Goal: Book appointment/travel/reservation

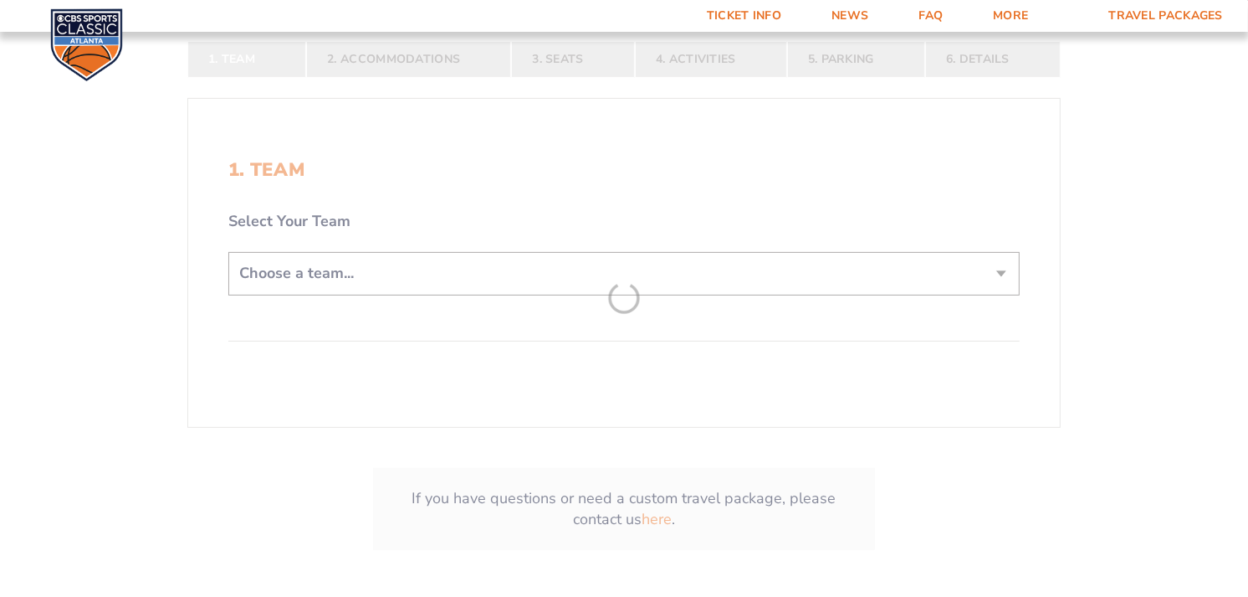
scroll to position [371, 0]
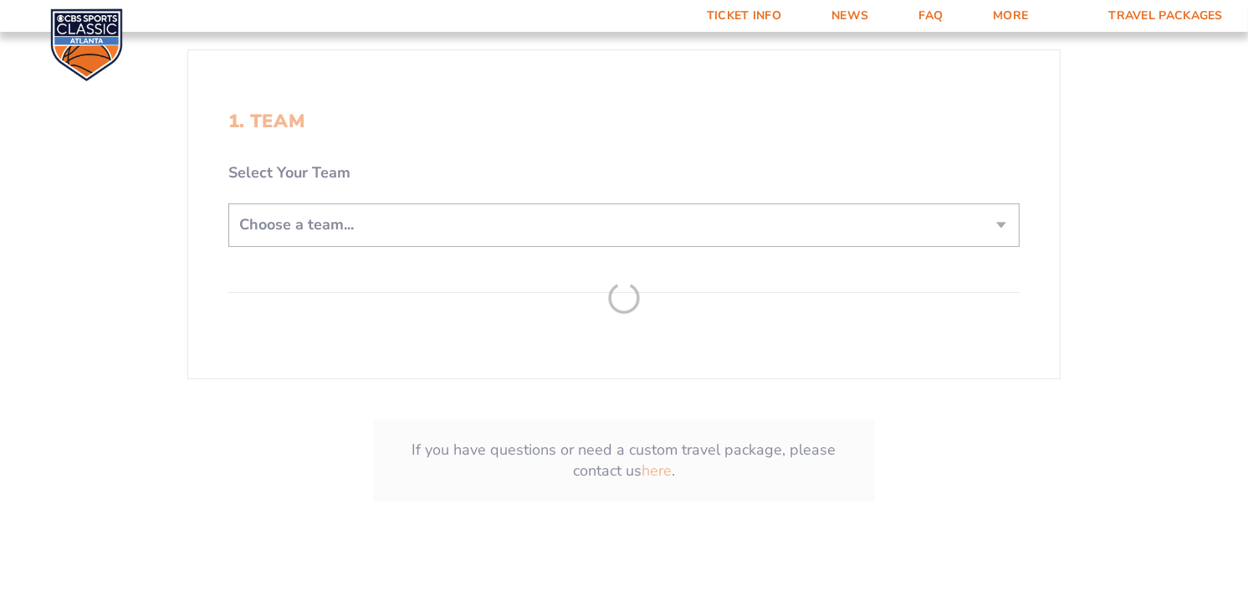
click at [297, 221] on form "[US_STATE] [US_STATE] Travel Package [US_STATE][GEOGRAPHIC_DATA] [US_STATE] Sta…" at bounding box center [624, 105] width 1248 height 953
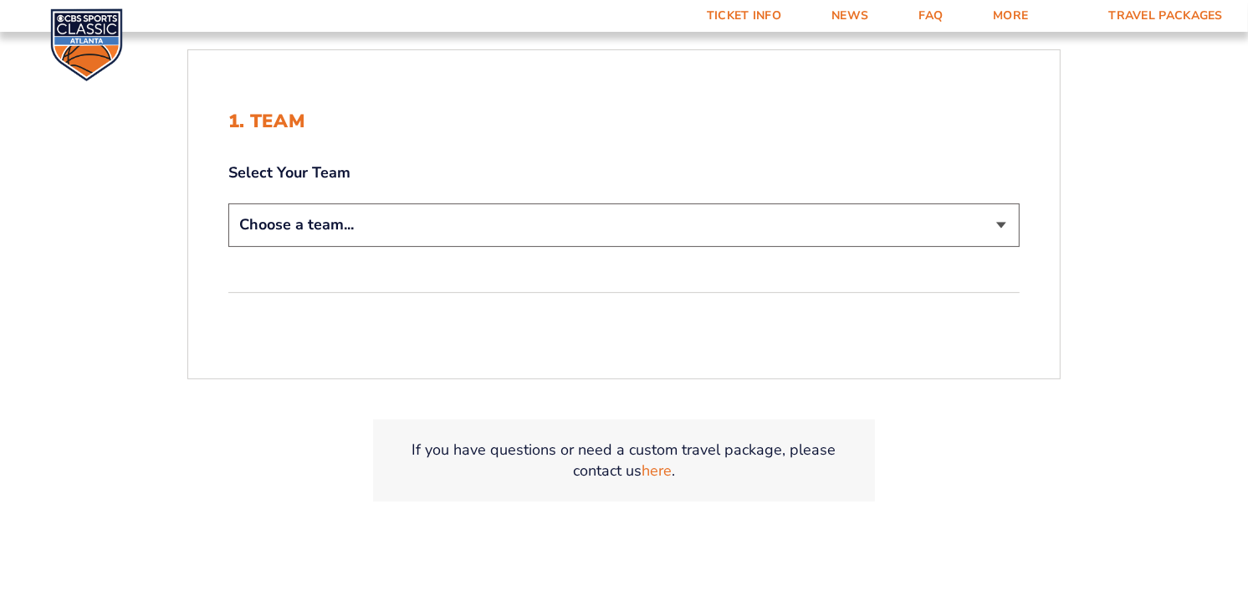
click at [297, 221] on select "Choose a team... [US_STATE] Wildcats [US_STATE] State Buckeyes [US_STATE] Tar H…" at bounding box center [624, 224] width 792 height 43
select select "12756"
click at [228, 203] on select "Choose a team... [US_STATE] Wildcats [US_STATE] State Buckeyes [US_STATE] Tar H…" at bounding box center [624, 224] width 792 height 43
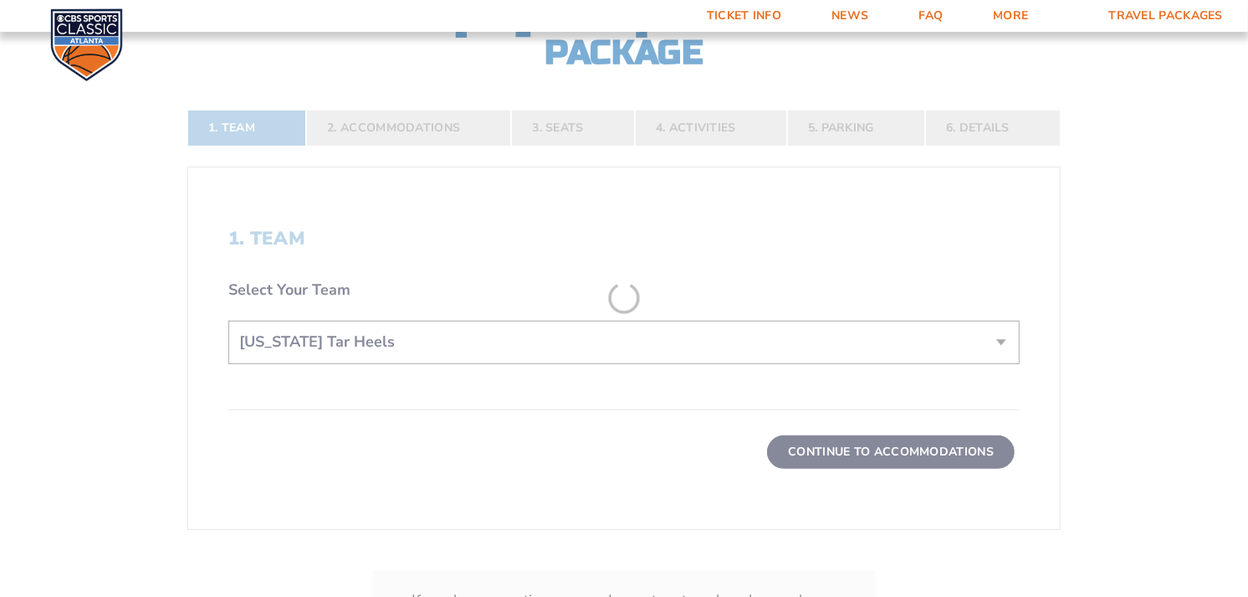
scroll to position [489, 0]
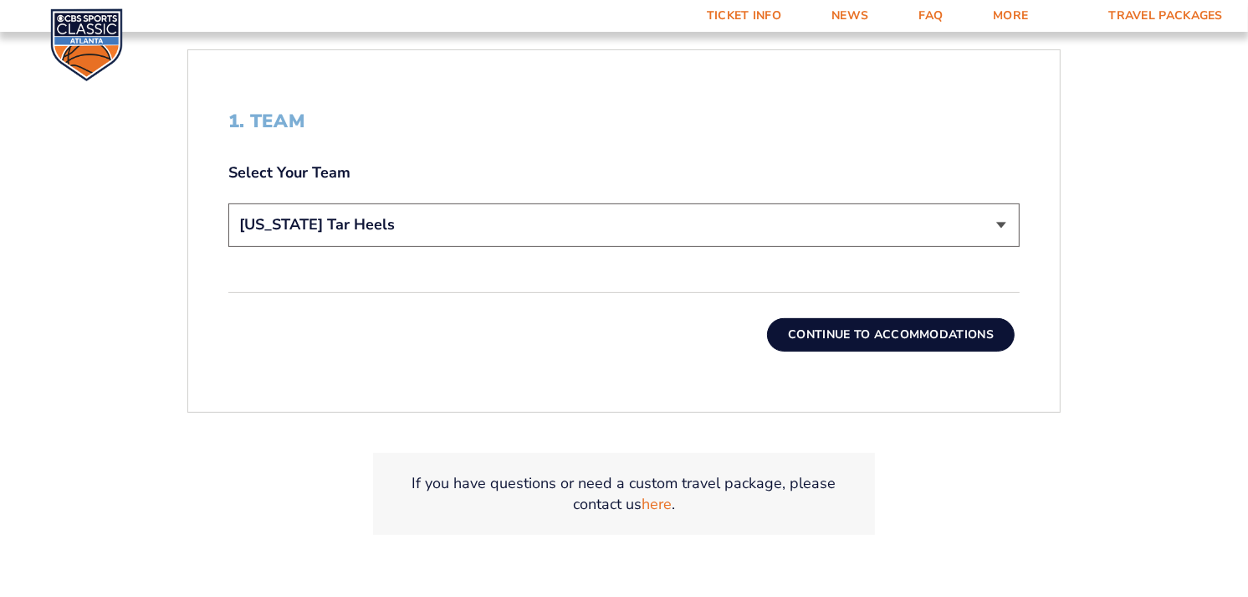
click at [843, 336] on button "Continue To Accommodations" at bounding box center [891, 334] width 248 height 33
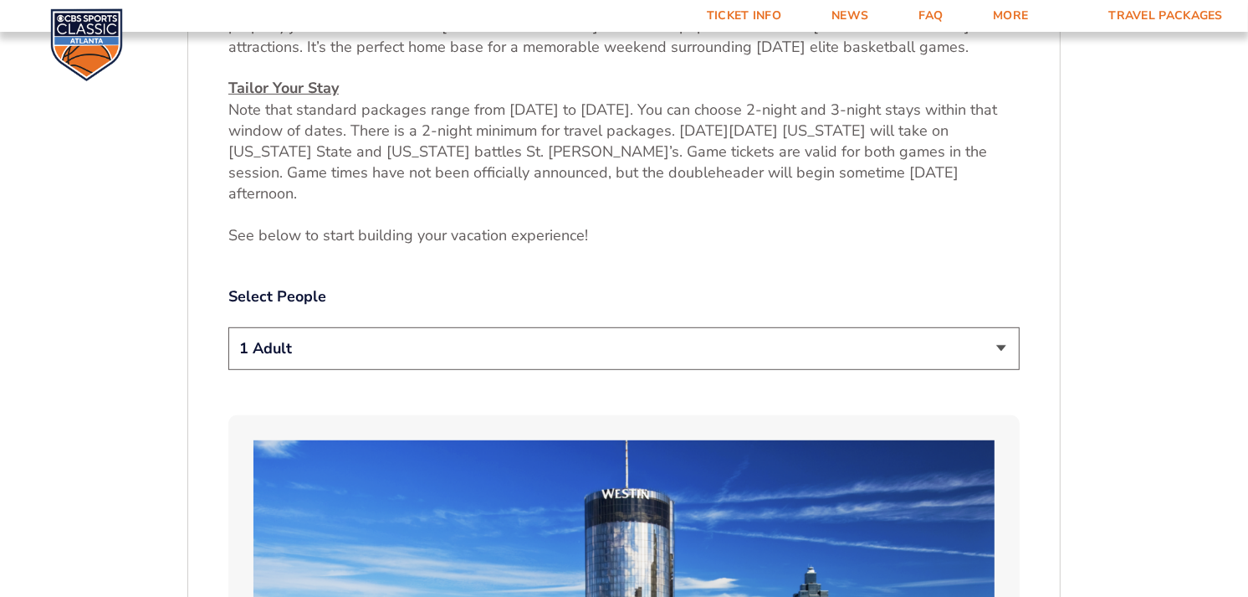
scroll to position [746, 0]
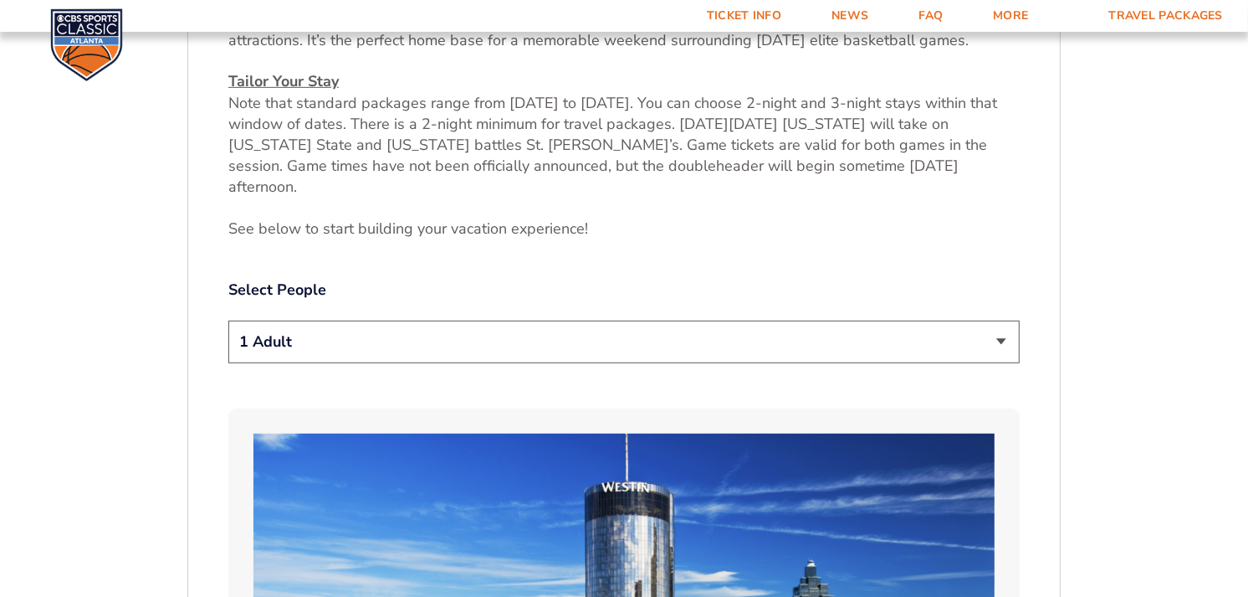
click at [355, 320] on select "1 Adult 2 Adults 3 Adults 4 Adults 2 Adults + 1 Child 2 Adults + 2 Children 2 A…" at bounding box center [624, 341] width 792 height 43
select select "2 Adults"
click at [228, 320] on select "1 Adult 2 Adults 3 Adults 4 Adults 2 Adults + 1 Child 2 Adults + 2 Children 2 A…" at bounding box center [624, 341] width 792 height 43
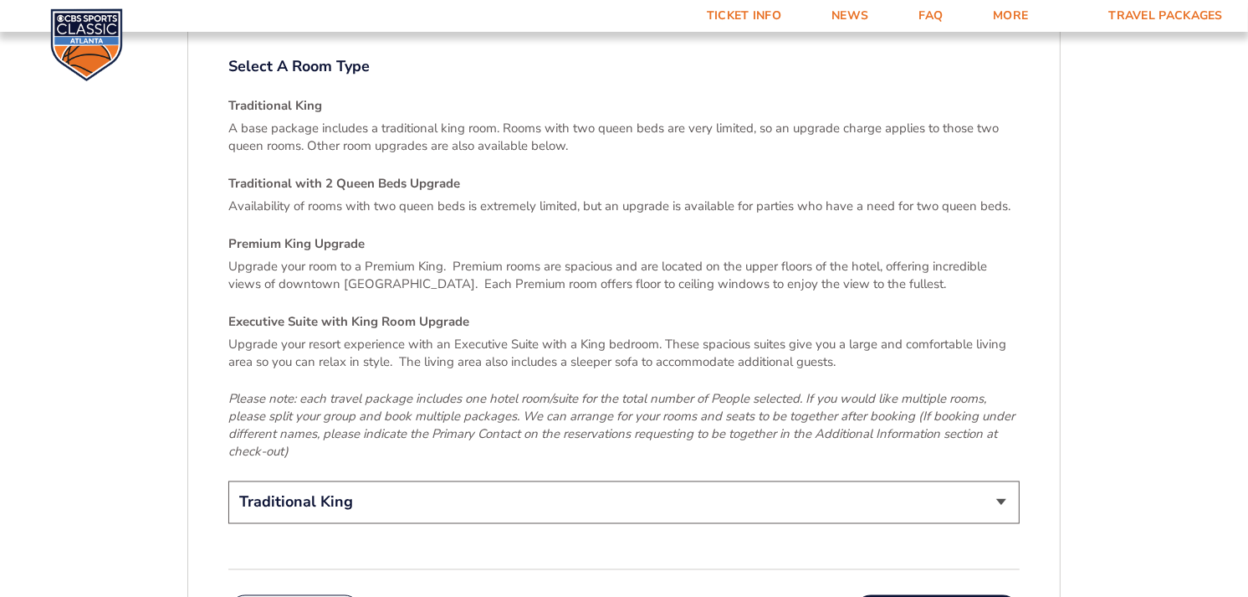
scroll to position [2420, 0]
click at [801, 480] on select "Traditional King Traditional with 2 Queen Beds Upgrade (+$95 per night) Premium…" at bounding box center [624, 501] width 792 height 43
select select "Traditional with 2 Queen Beds Upgrade"
click at [228, 480] on select "Traditional King Traditional with 2 Queen Beds Upgrade (+$95 per night) Premium…" at bounding box center [624, 501] width 792 height 43
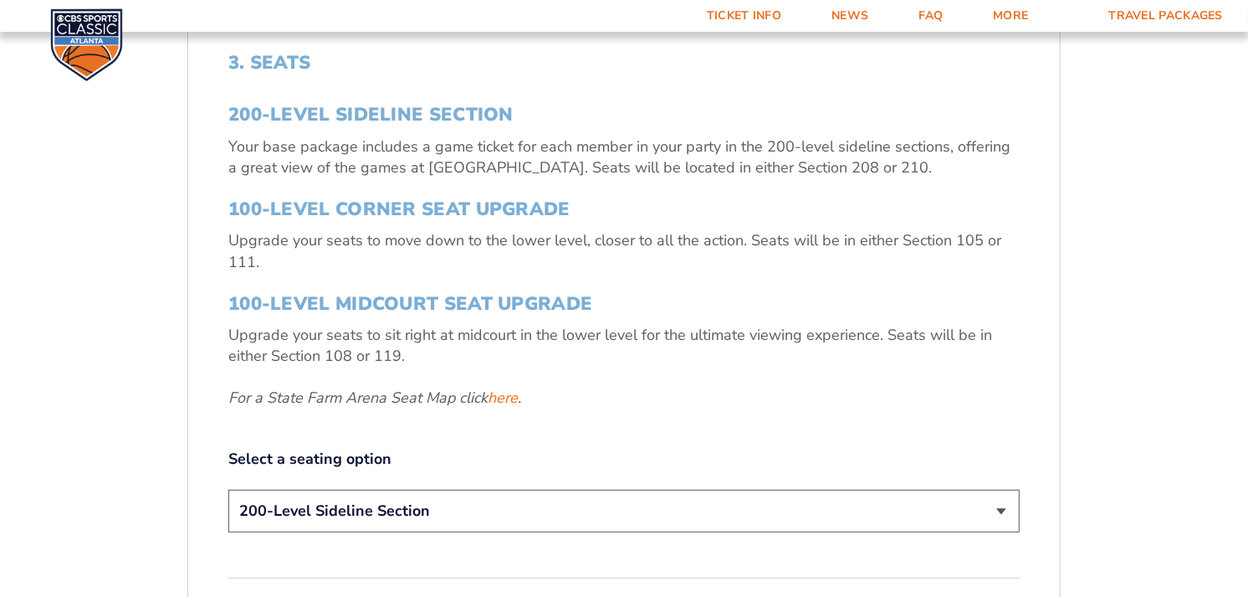
scroll to position [746, 0]
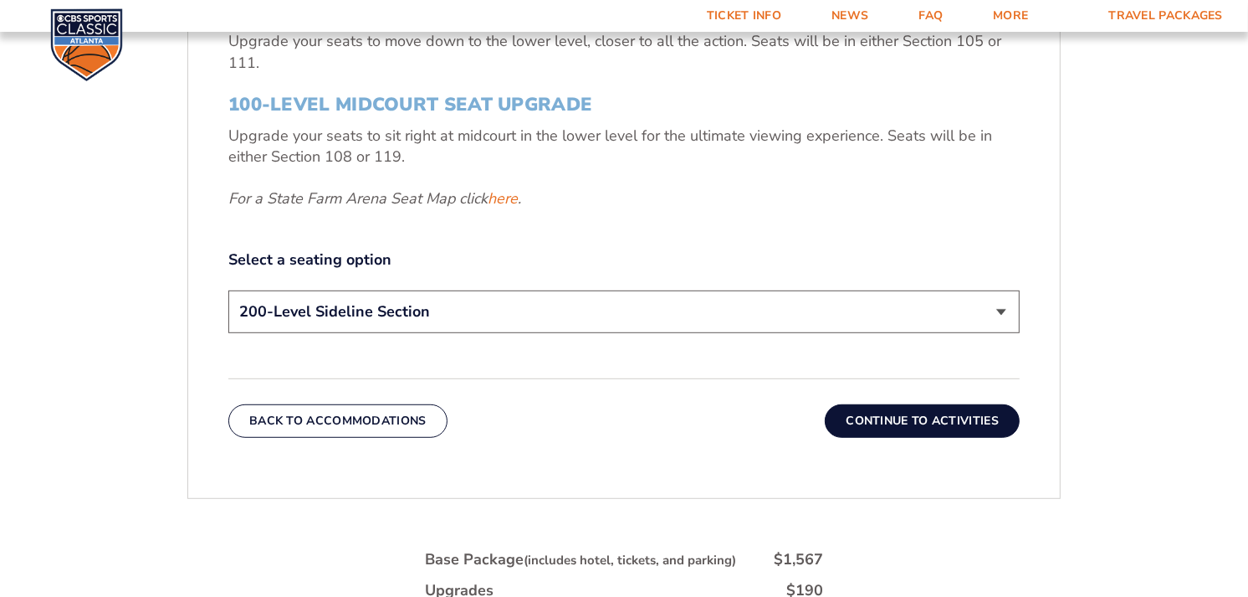
click at [393, 315] on select "200-Level Sideline Section 100-Level Corner Seat Upgrade (+$120 per person) 100…" at bounding box center [624, 311] width 792 height 43
click at [920, 431] on button "Continue To Activities" at bounding box center [922, 420] width 195 height 33
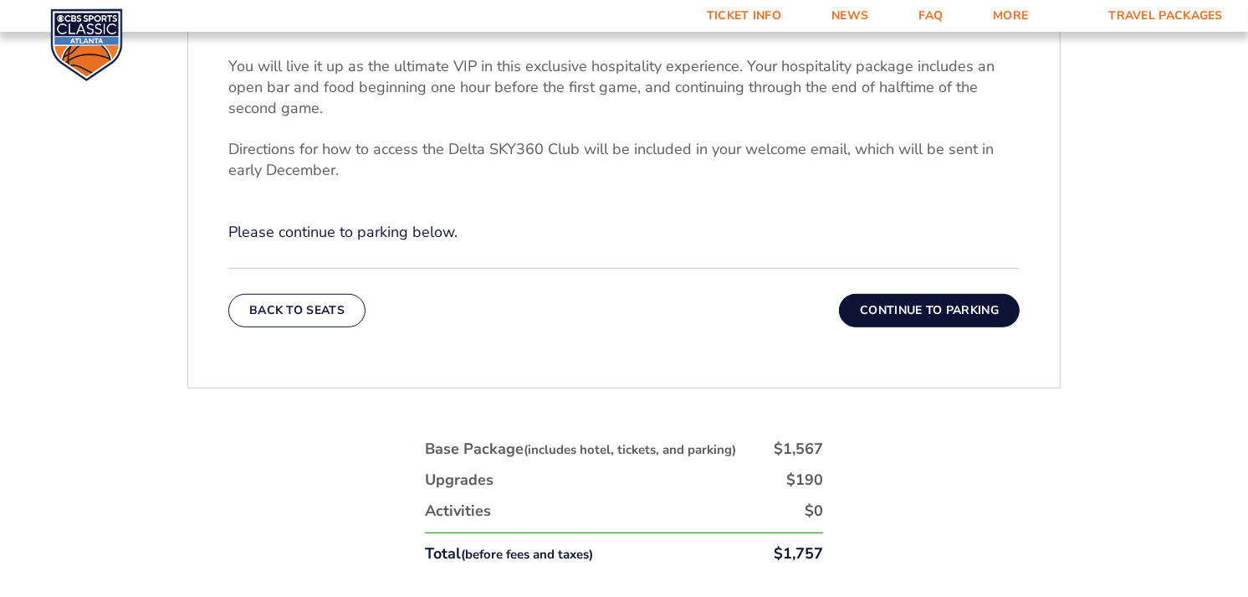
scroll to position [653, 0]
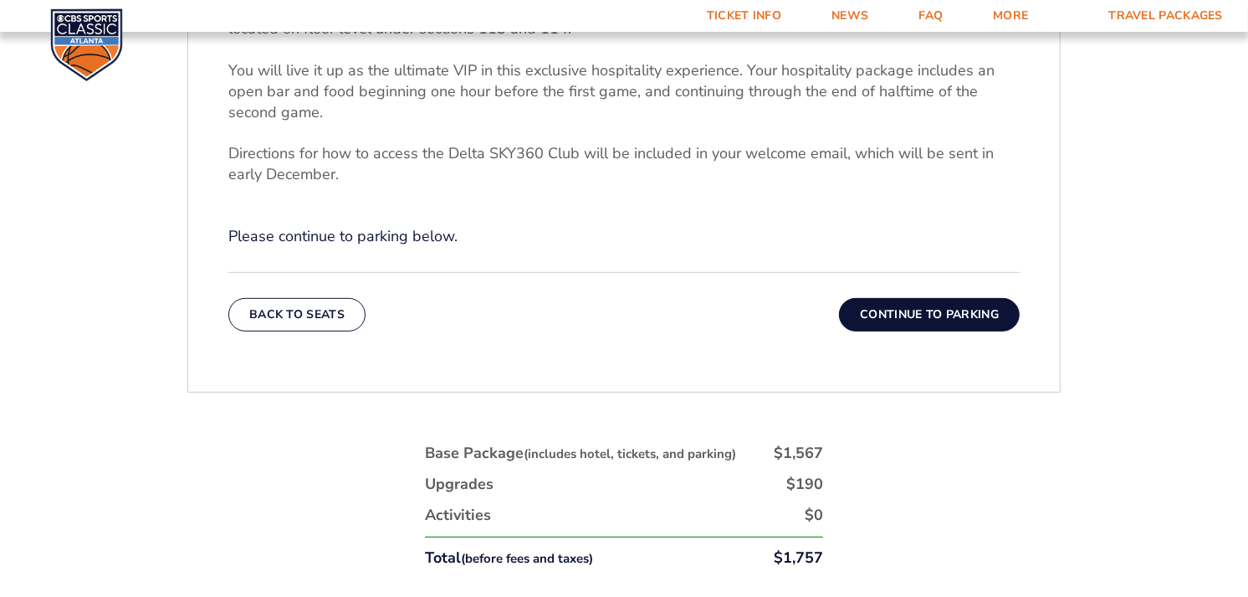
drag, startPoint x: 909, startPoint y: 315, endPoint x: 891, endPoint y: 315, distance: 18.4
click at [891, 315] on button "Continue To Parking" at bounding box center [929, 314] width 181 height 33
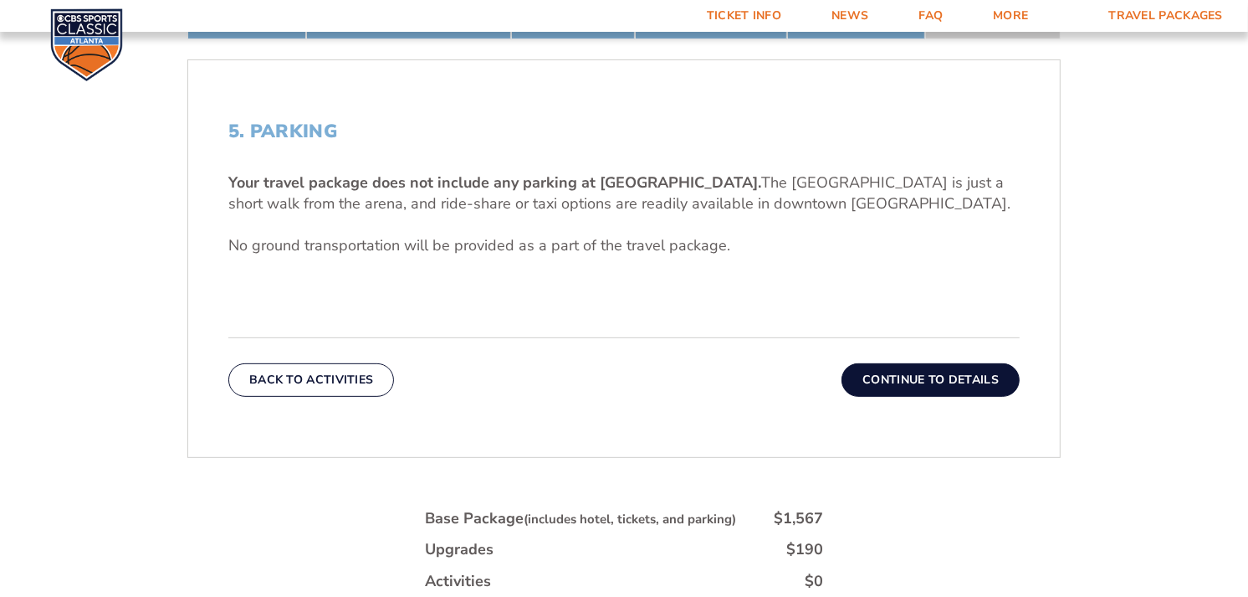
scroll to position [467, 0]
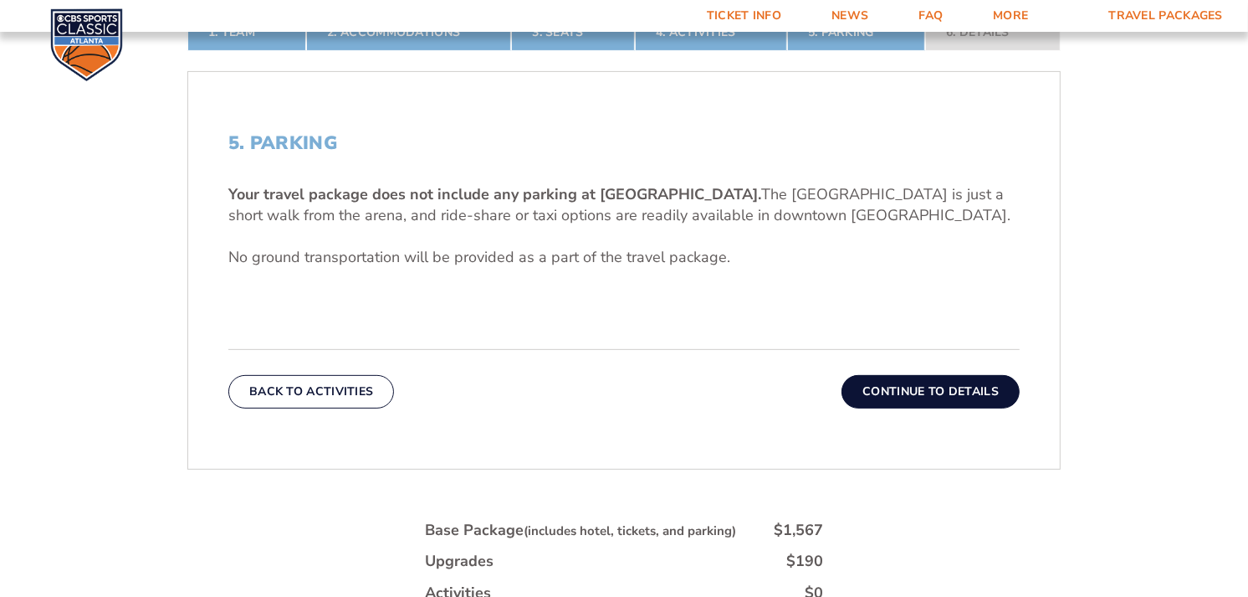
click at [910, 390] on button "Continue To Details" at bounding box center [931, 391] width 178 height 33
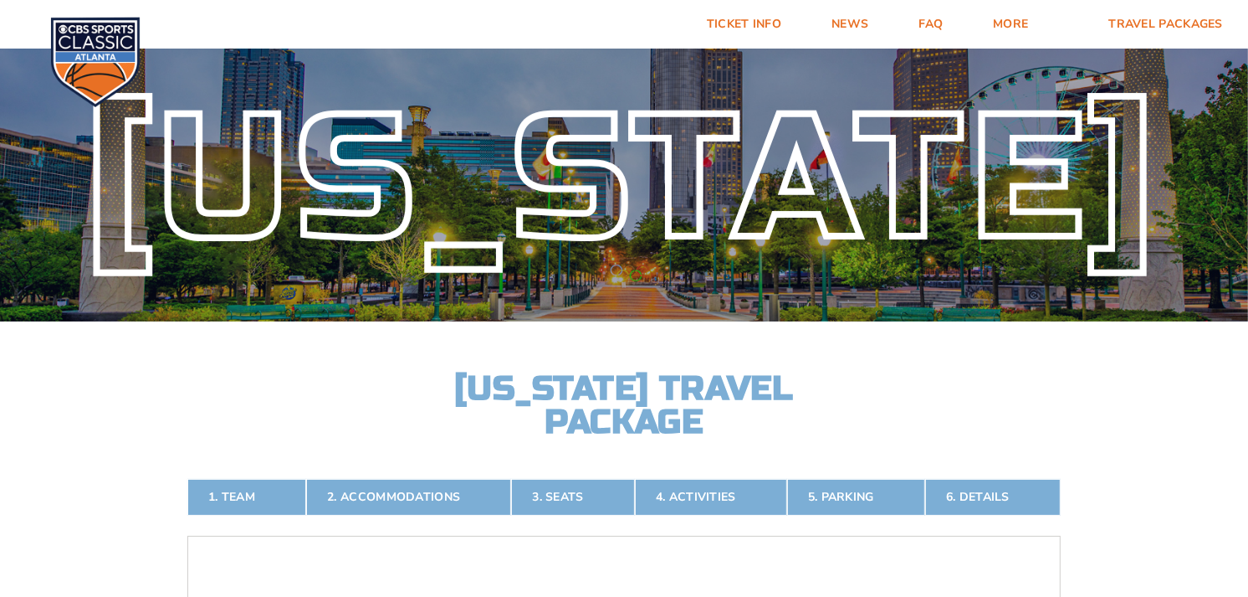
scroll to position [0, 0]
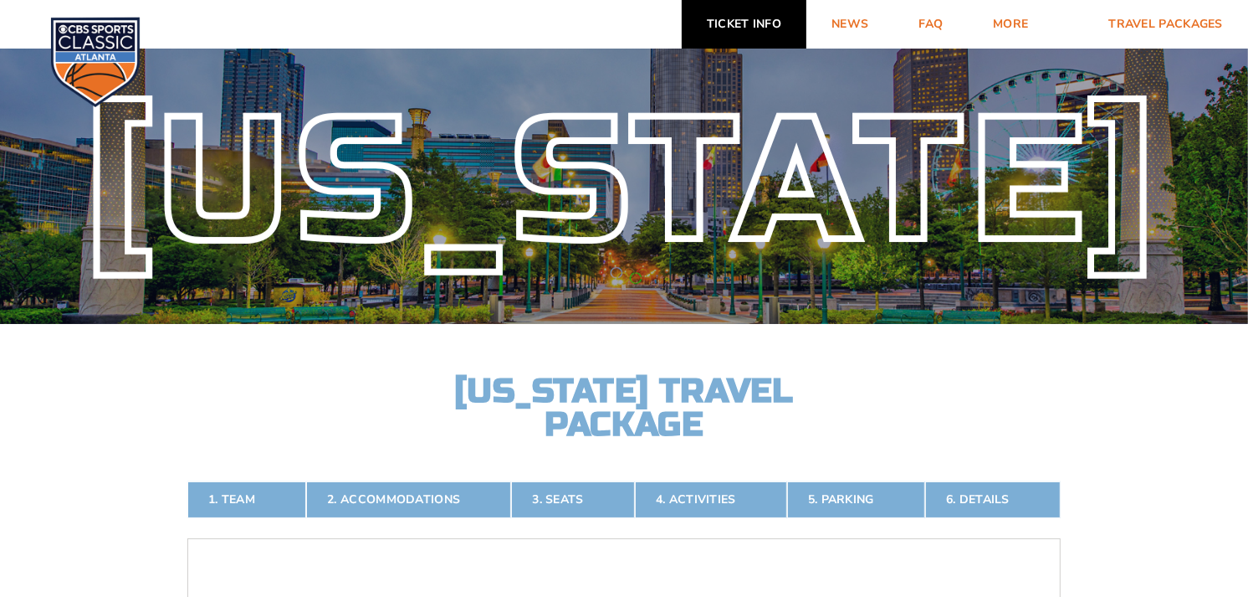
click at [757, 26] on link "Ticket Info" at bounding box center [744, 24] width 125 height 49
